Goal: Find specific page/section: Find specific page/section

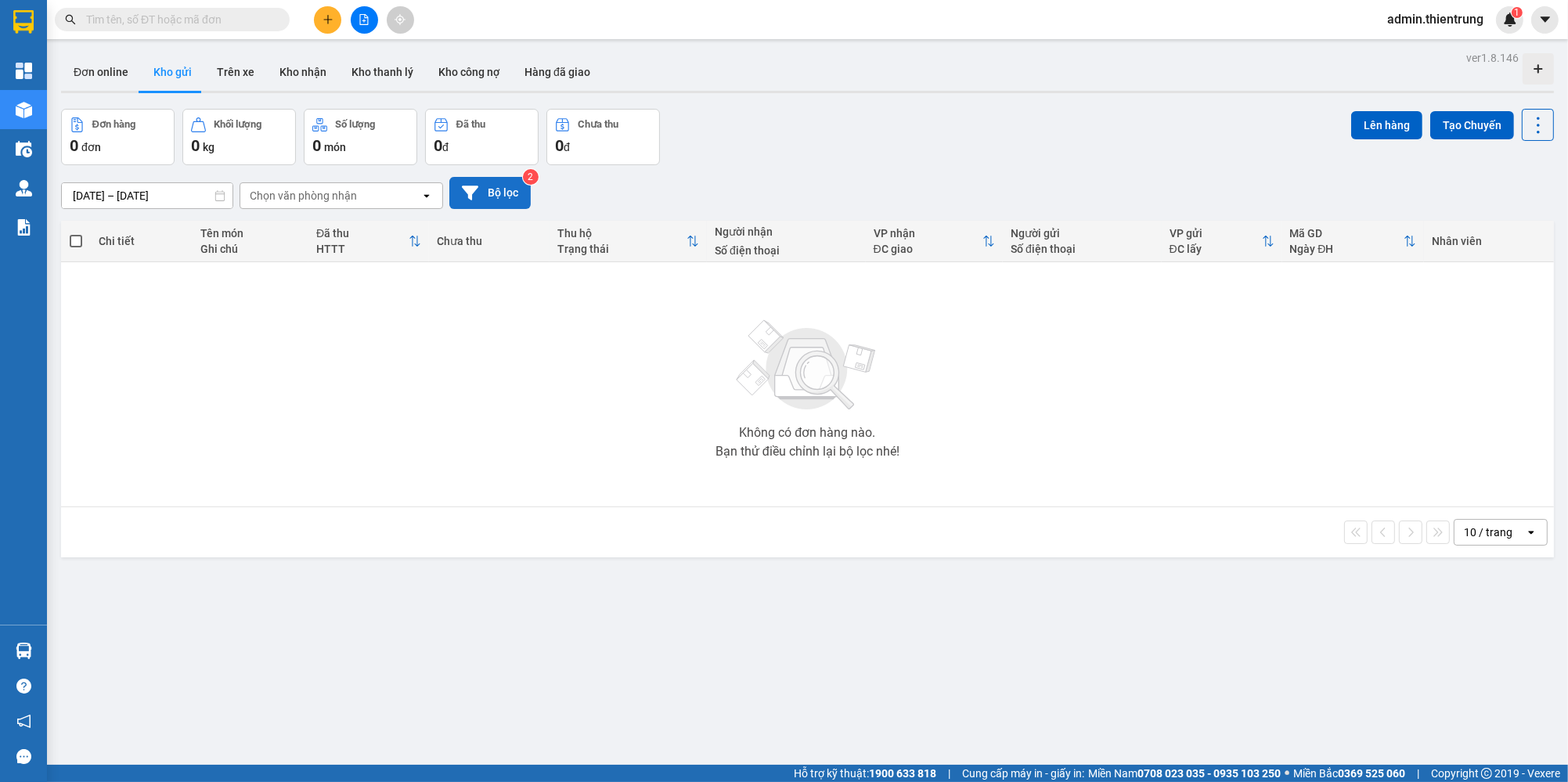
click at [495, 194] on button "Bộ lọc" at bounding box center [490, 193] width 81 height 32
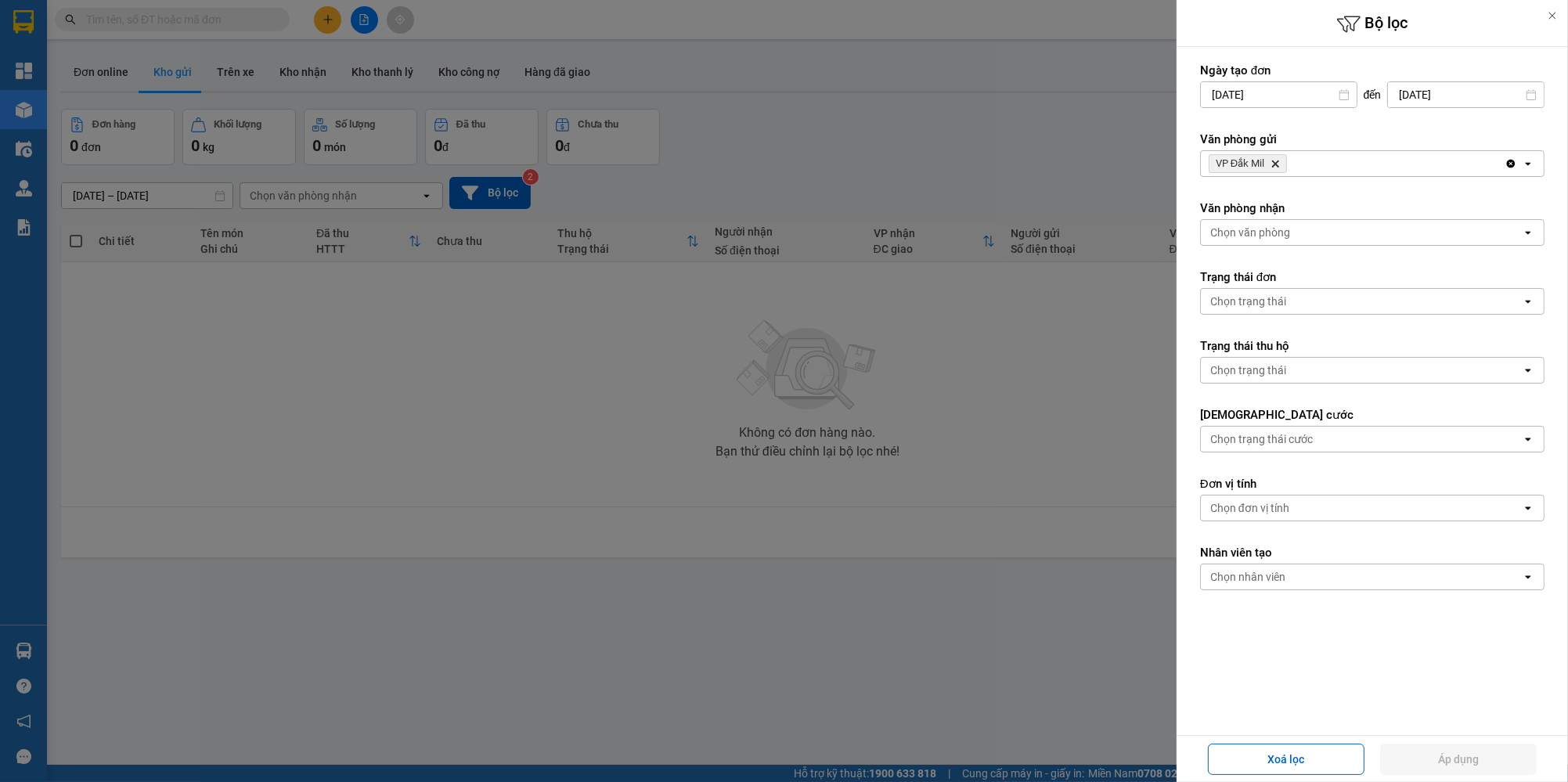
click at [1276, 161] on icon "Delete" at bounding box center [1275, 163] width 9 height 9
click at [1276, 161] on div "Chọn văn phòng" at bounding box center [1250, 163] width 80 height 16
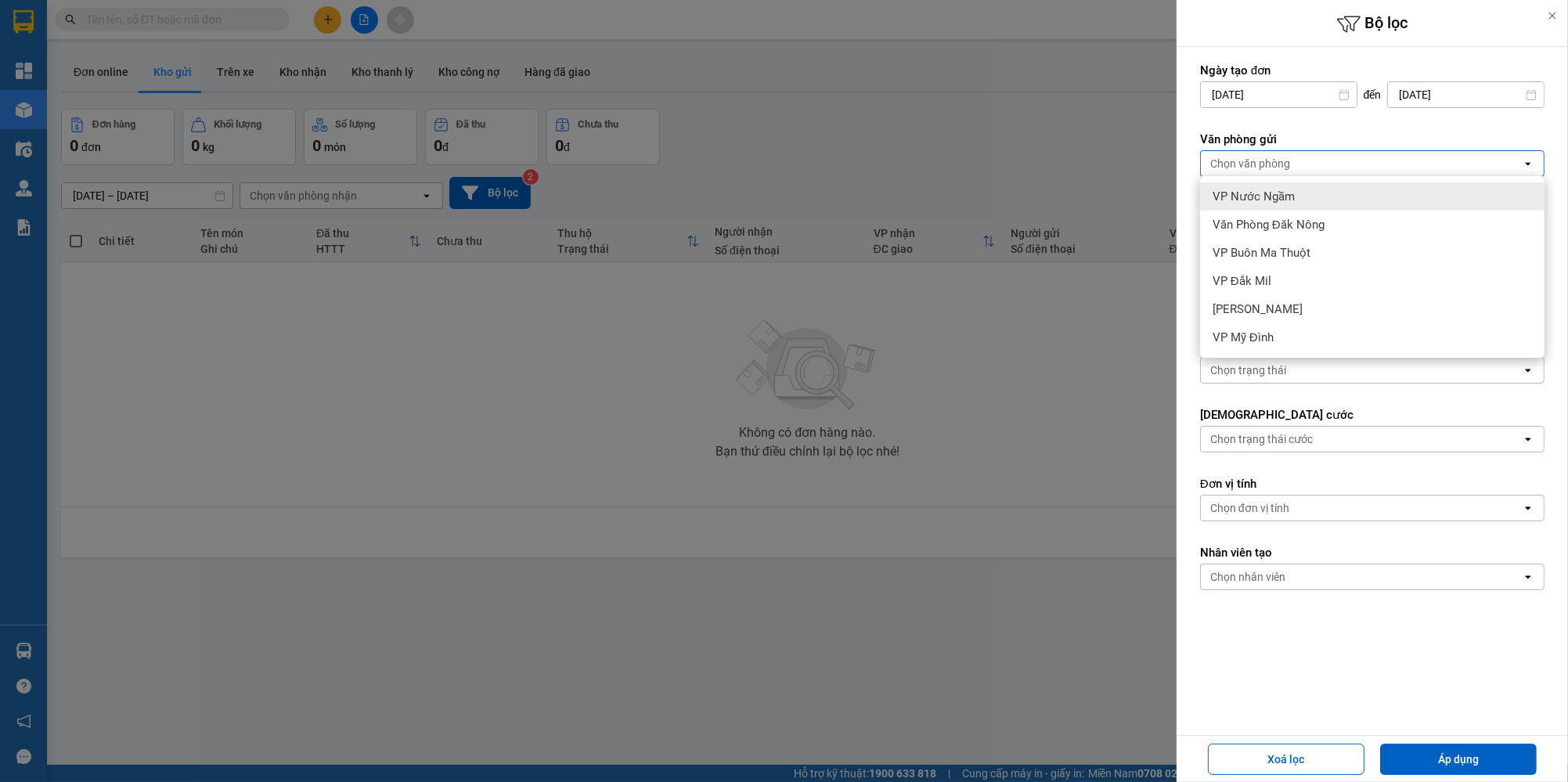
click at [1287, 187] on div "VP Nước Ngầm" at bounding box center [1373, 196] width 345 height 28
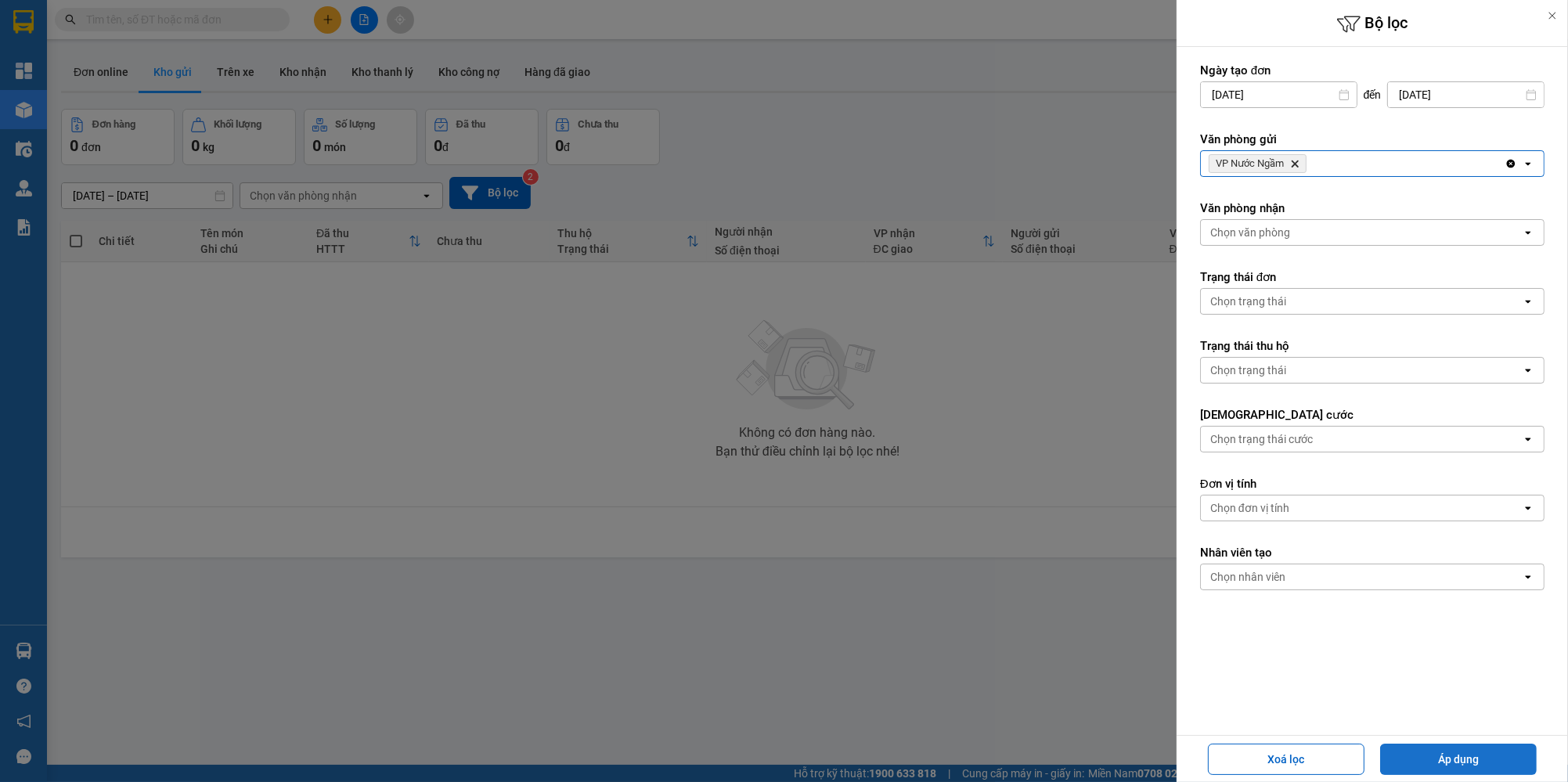
click at [1486, 757] on button "Áp dụng" at bounding box center [1458, 759] width 157 height 31
